Goal: Task Accomplishment & Management: Use online tool/utility

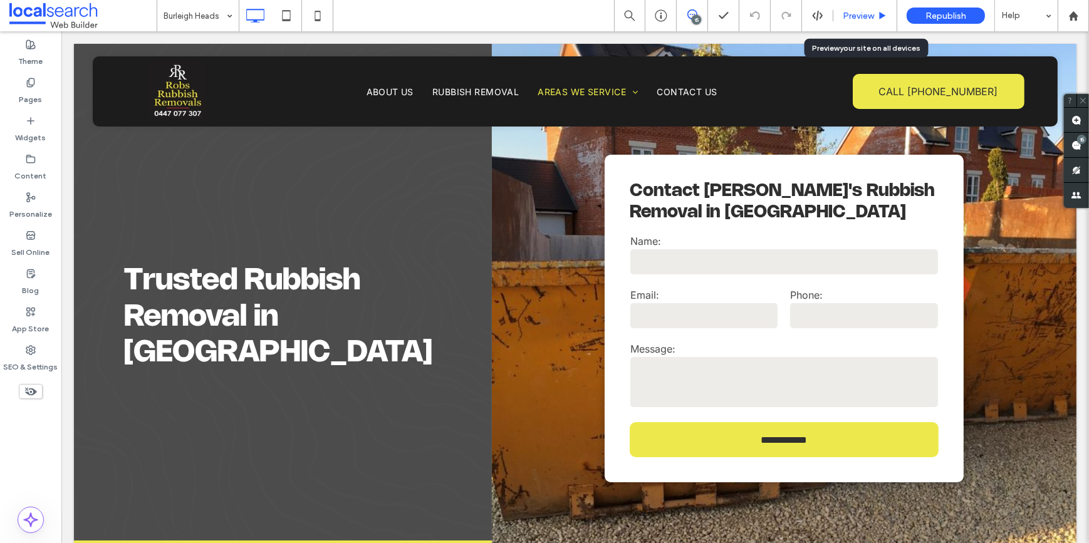
click at [849, 16] on span "Preview" at bounding box center [858, 16] width 31 height 11
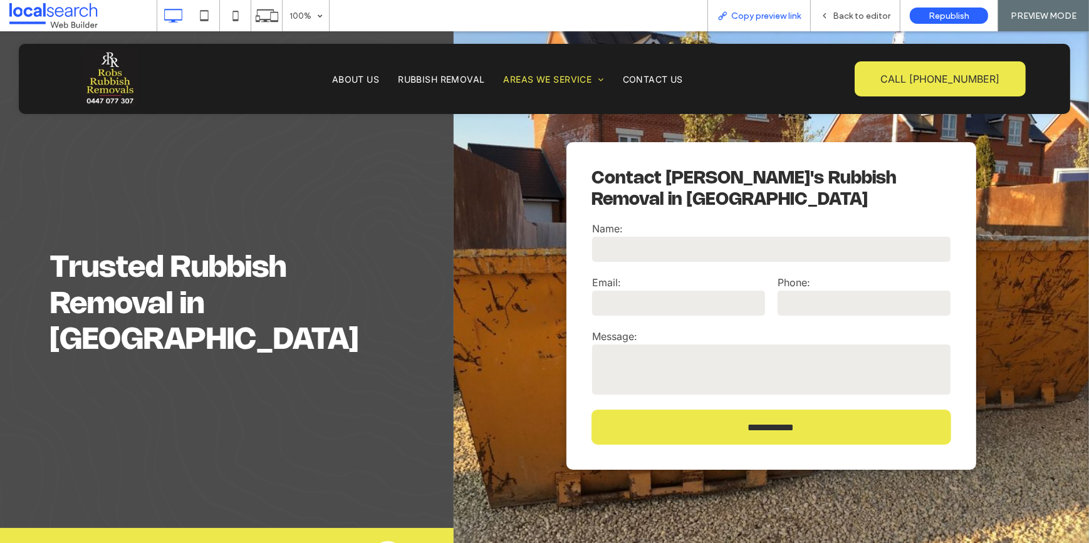
click at [735, 18] on span "Copy preview link" at bounding box center [766, 16] width 70 height 11
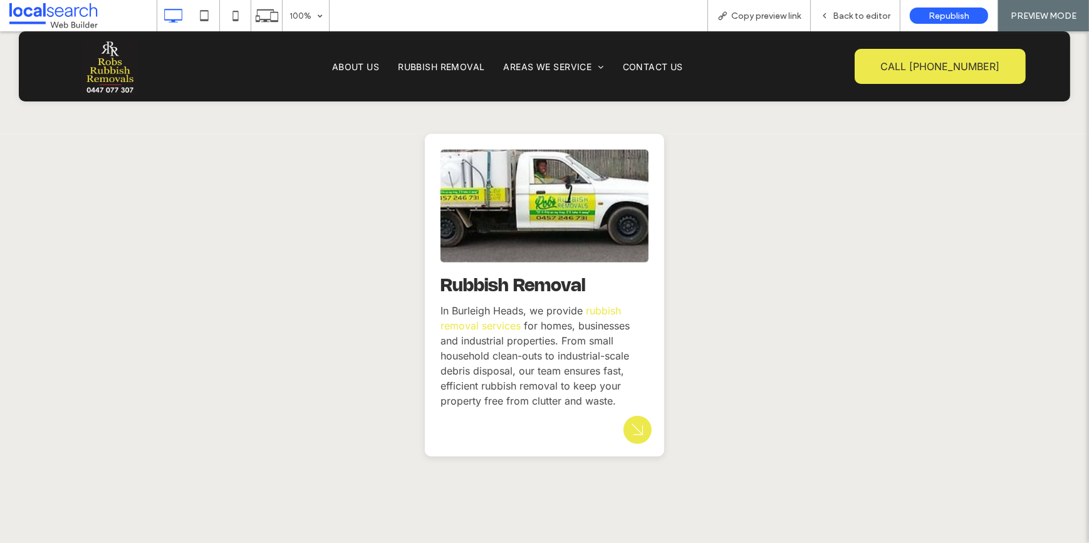
scroll to position [1254, 0]
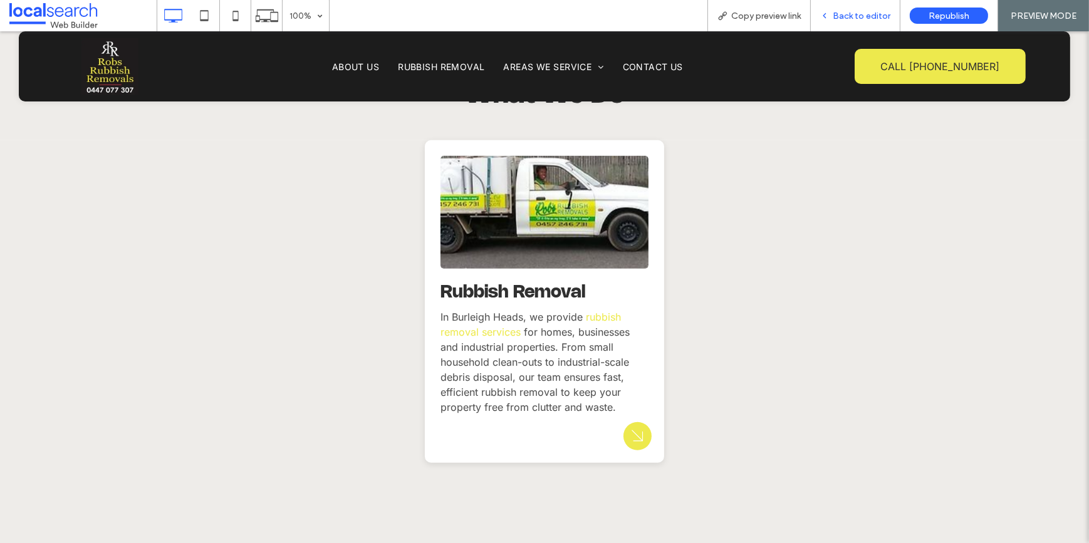
click at [832, 11] on div "Back to editor" at bounding box center [855, 16] width 89 height 11
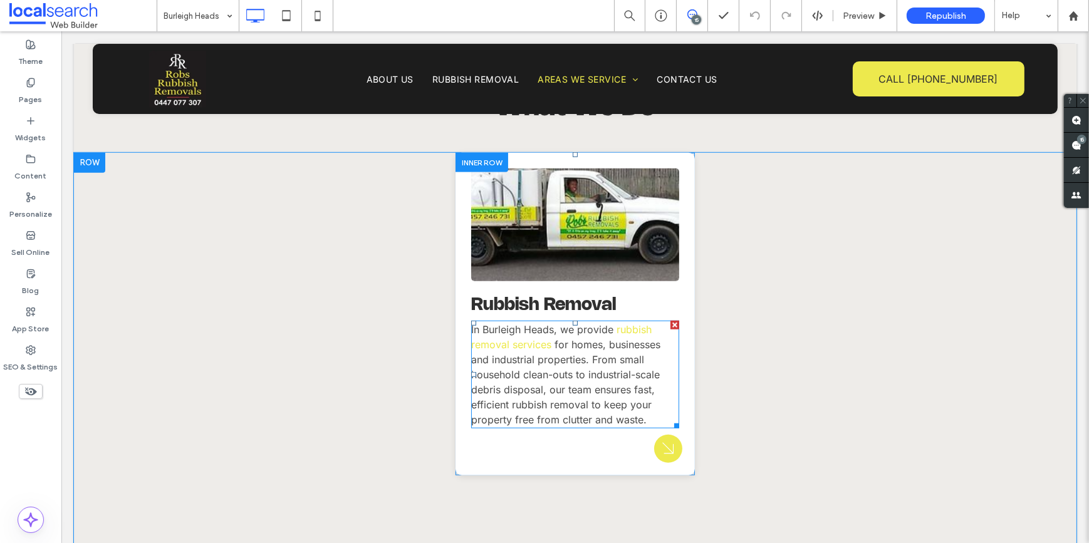
click at [577, 382] on p "In Burleigh Heads, we provide rubbish removal services for homes, businesses an…" at bounding box center [575, 374] width 208 height 105
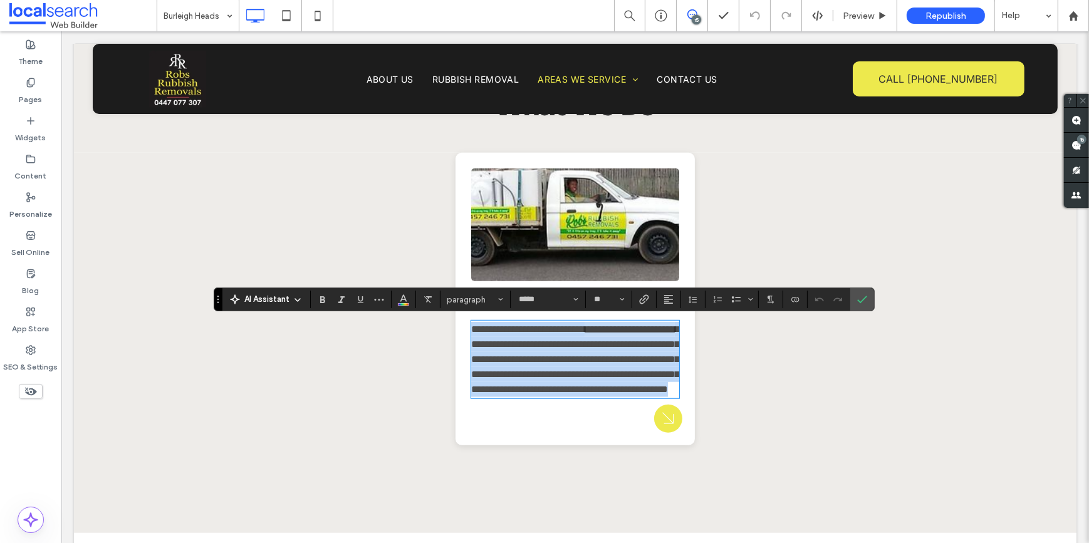
click at [614, 334] on link "**********" at bounding box center [629, 329] width 90 height 9
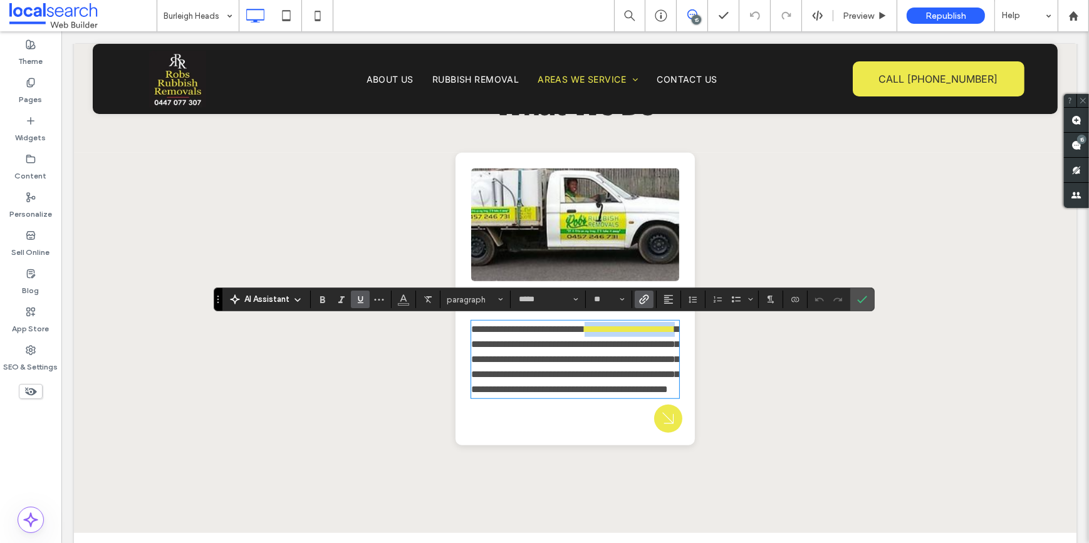
drag, startPoint x: 611, startPoint y: 327, endPoint x: 547, endPoint y: 344, distance: 66.3
click at [547, 344] on p "**********" at bounding box center [575, 359] width 208 height 75
click at [642, 299] on icon "Link" at bounding box center [644, 300] width 10 height 10
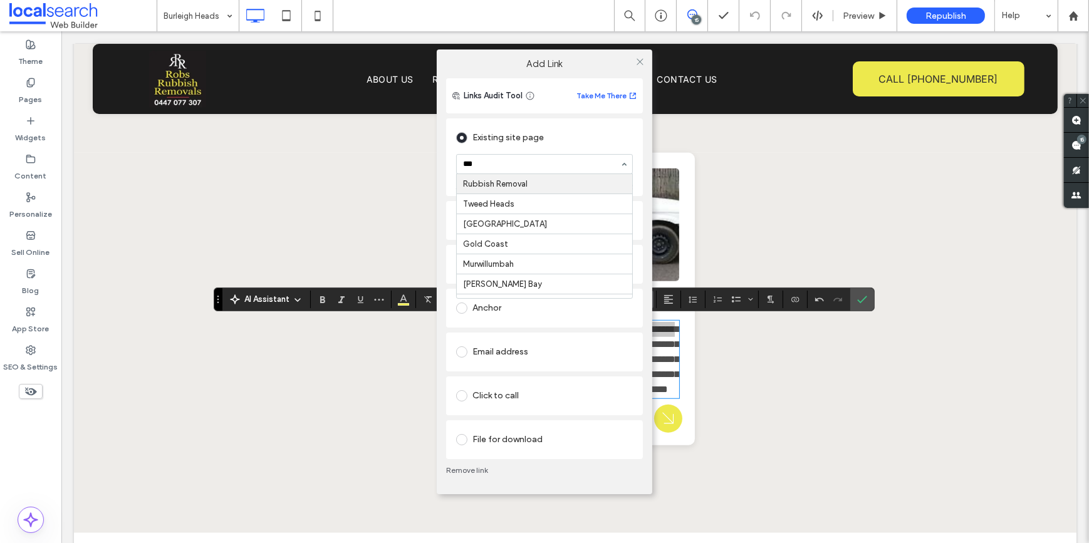
type input "****"
click at [639, 62] on icon at bounding box center [640, 61] width 9 height 9
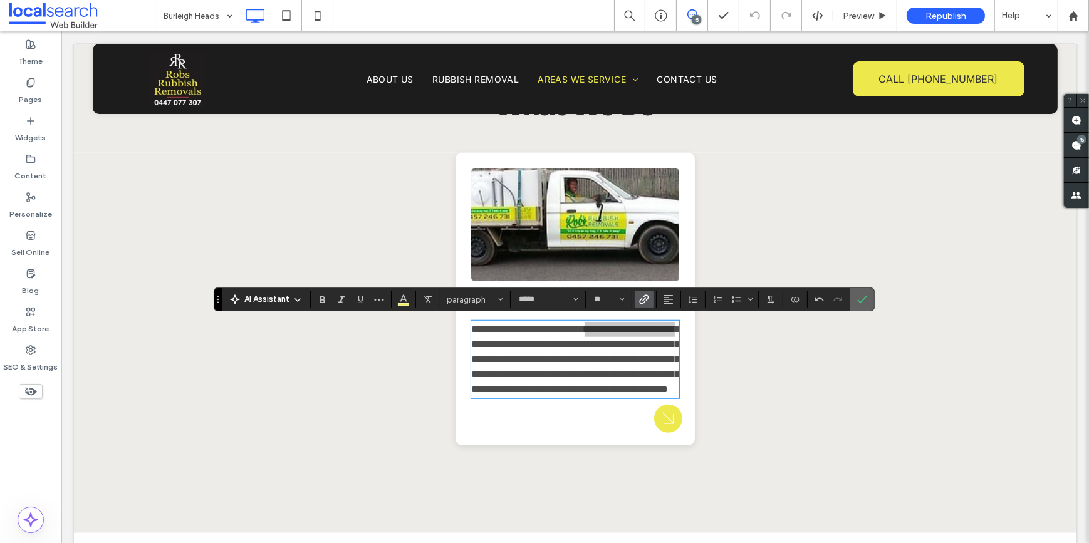
click at [854, 298] on label "Confirm" at bounding box center [862, 299] width 19 height 23
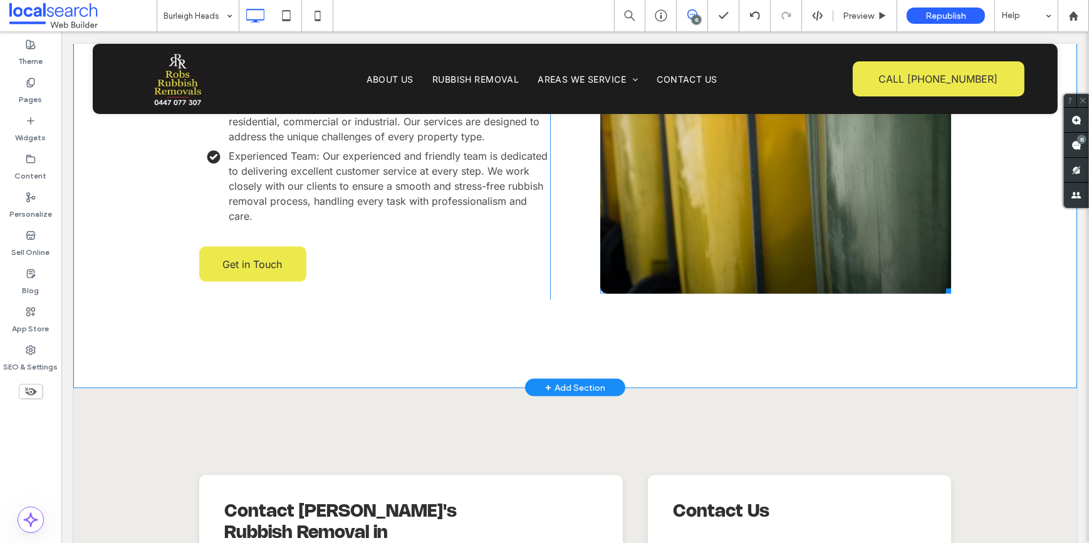
scroll to position [2222, 0]
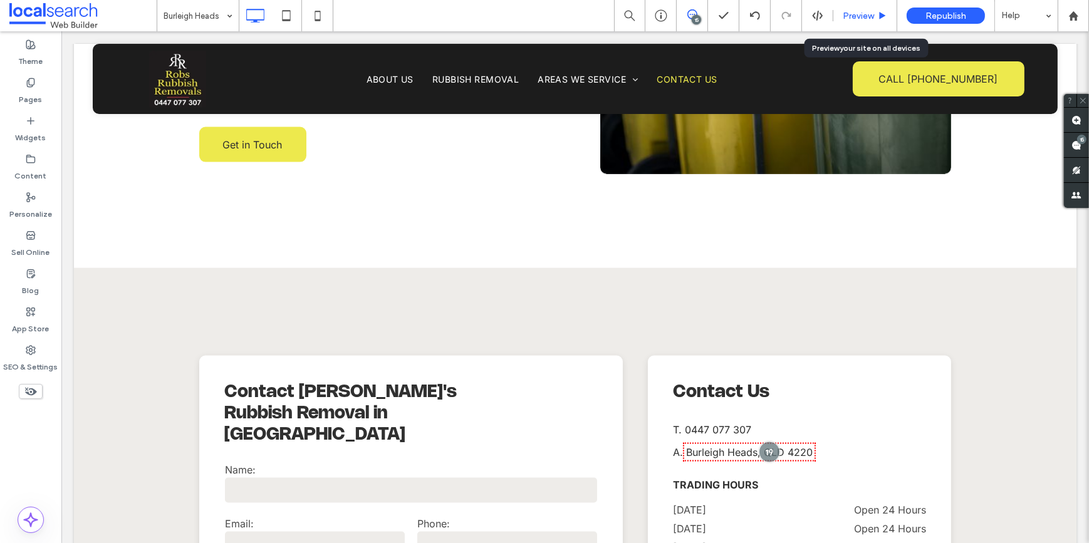
click at [850, 11] on span "Preview" at bounding box center [858, 16] width 31 height 11
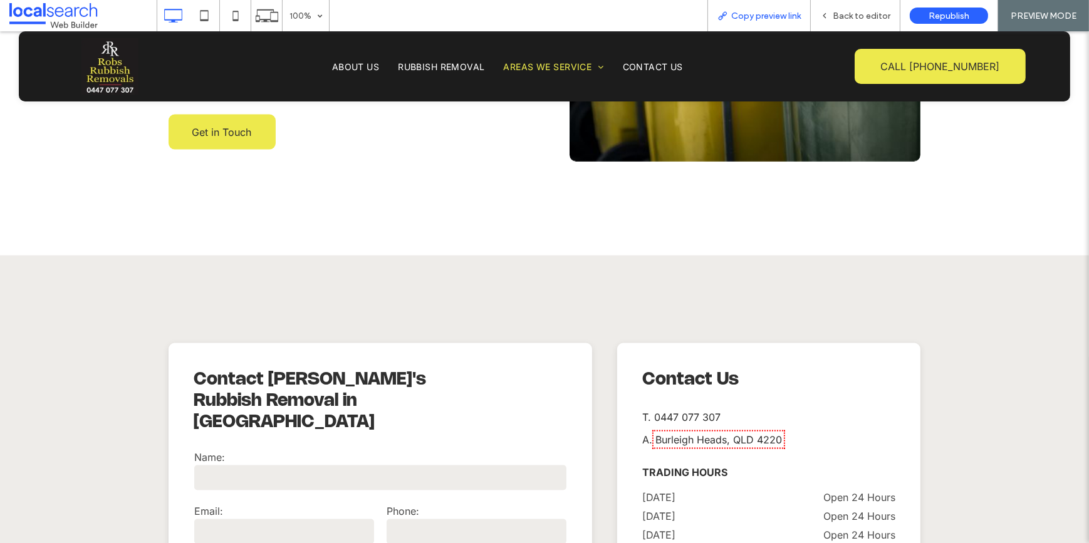
click at [755, 13] on span "Copy preview link" at bounding box center [766, 16] width 70 height 11
click at [825, 13] on icon at bounding box center [824, 15] width 9 height 9
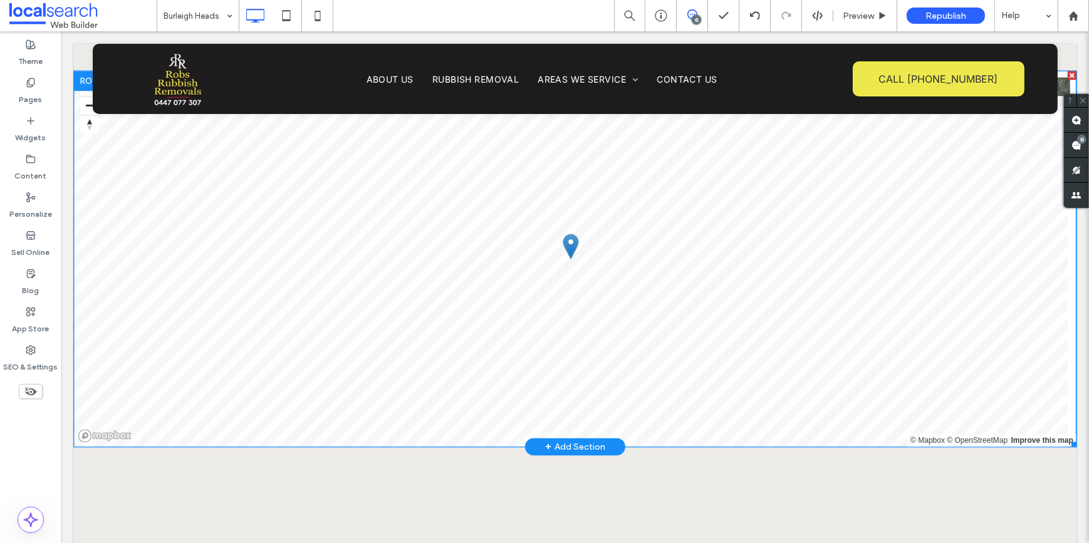
scroll to position [2906, 0]
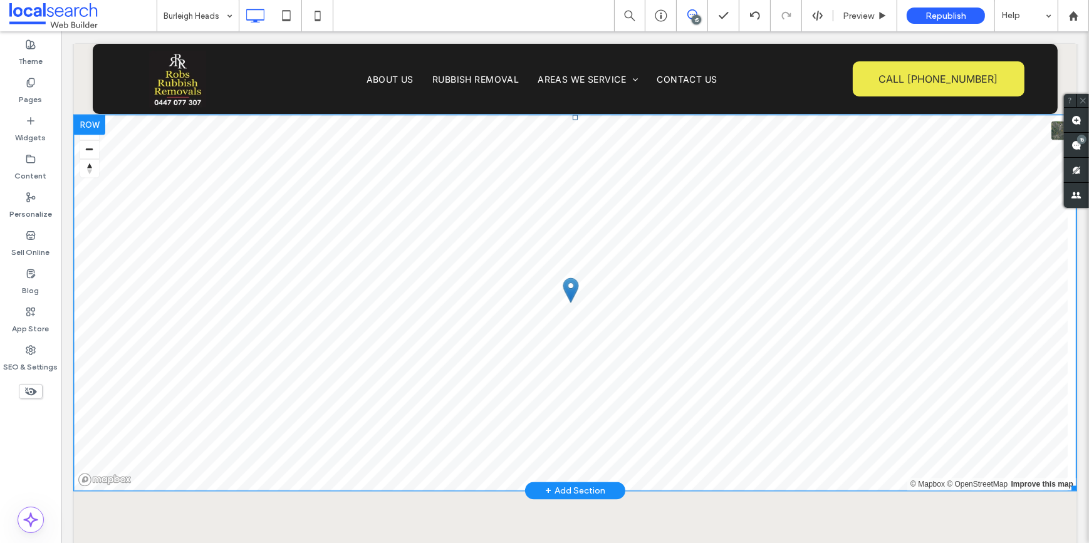
click at [538, 300] on span at bounding box center [574, 303] width 1003 height 376
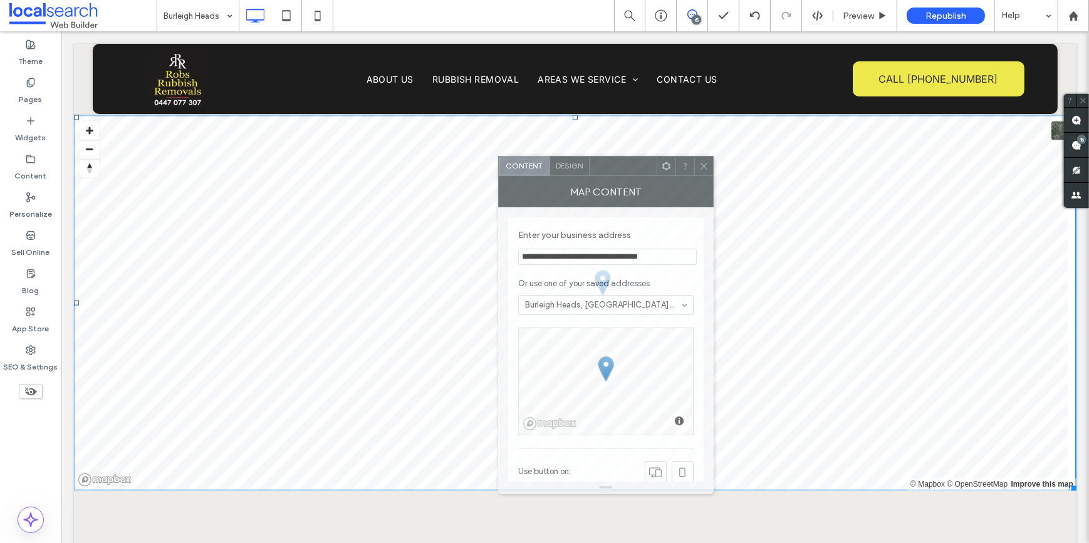
drag, startPoint x: 206, startPoint y: 110, endPoint x: 631, endPoint y: 164, distance: 427.7
click at [631, 164] on div at bounding box center [623, 166] width 67 height 19
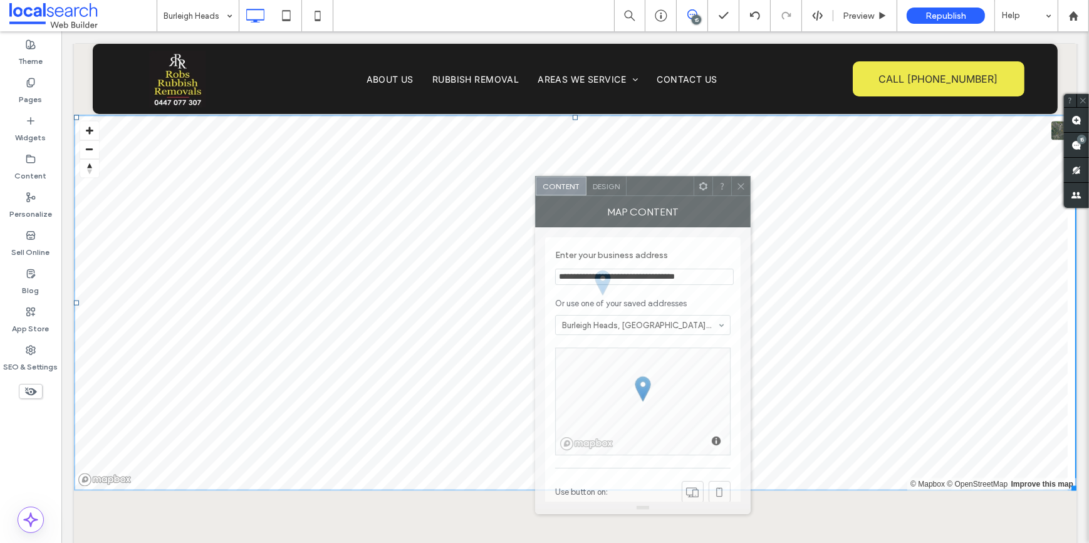
drag, startPoint x: 649, startPoint y: 169, endPoint x: 672, endPoint y: 185, distance: 27.8
click at [672, 185] on div at bounding box center [660, 186] width 67 height 19
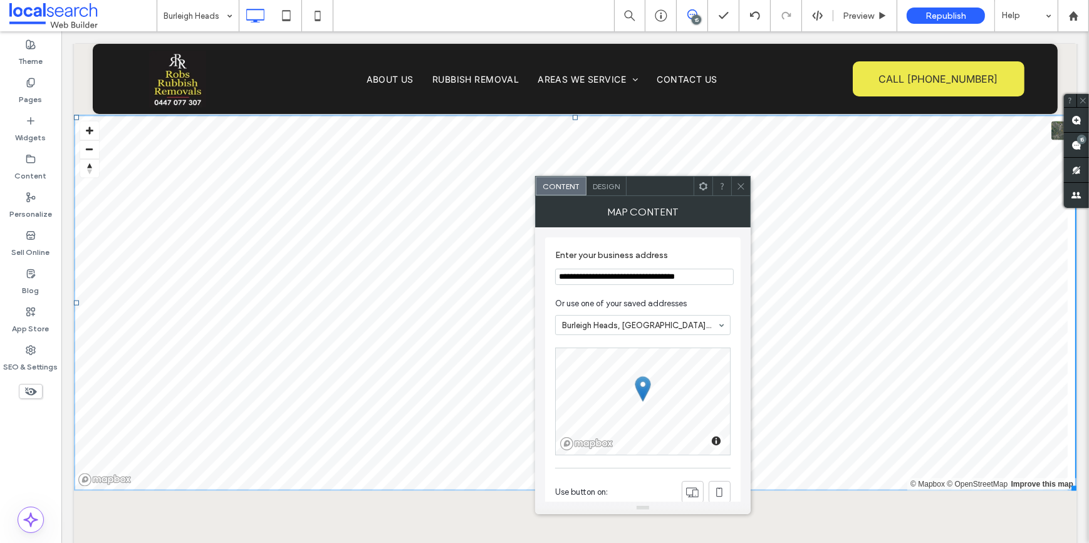
click at [656, 300] on span "Or use one of your saved addresses" at bounding box center [640, 304] width 170 height 13
click at [720, 295] on section "Or use one of your saved addresses Burleigh Heads, Queensland, Australia" at bounding box center [643, 316] width 176 height 50
click at [703, 310] on span "Or use one of your saved addresses" at bounding box center [640, 304] width 170 height 13
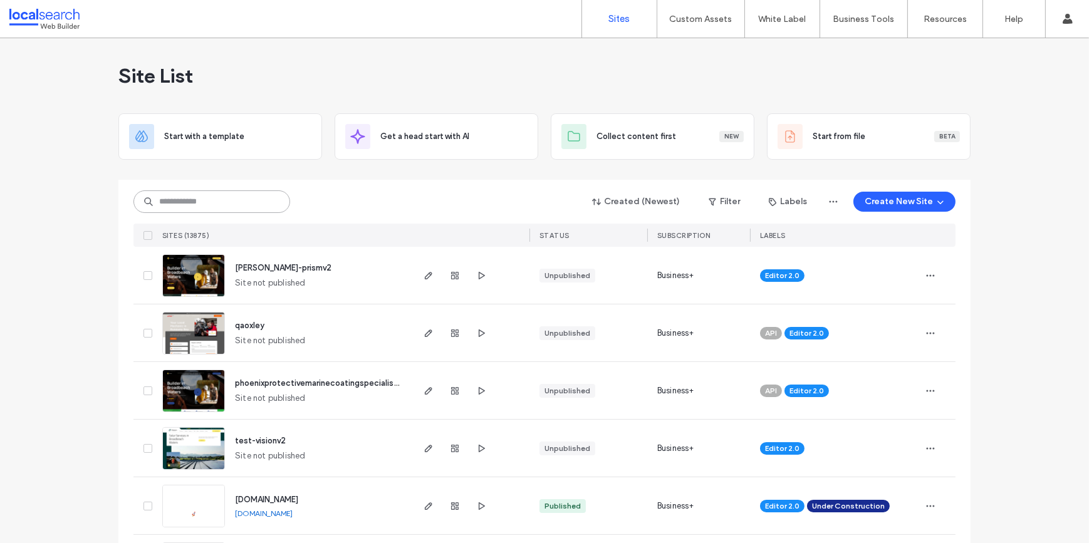
click at [209, 208] on input at bounding box center [212, 202] width 157 height 23
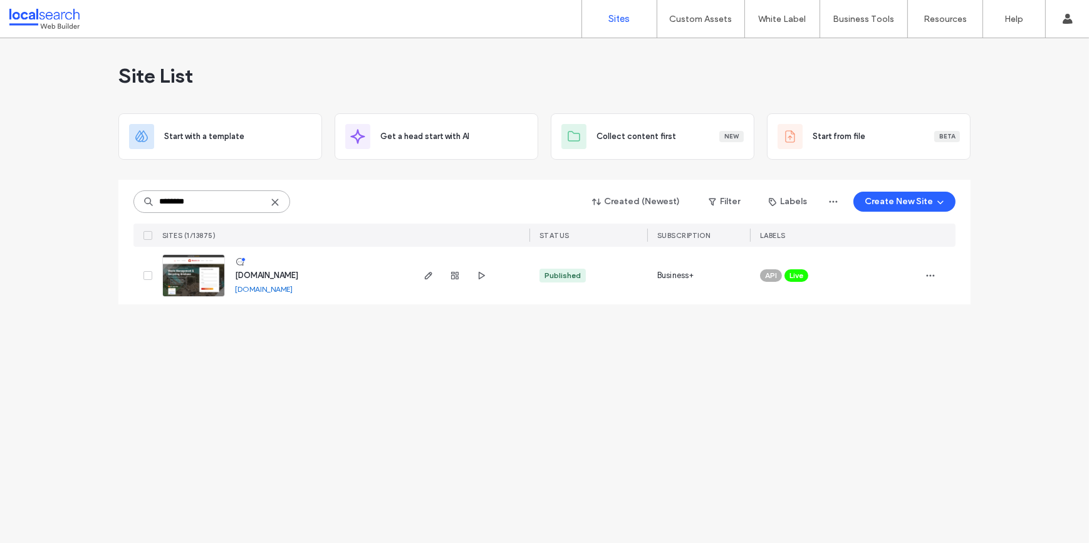
type input "********"
click at [176, 281] on img at bounding box center [193, 297] width 61 height 85
